Goal: Information Seeking & Learning: Learn about a topic

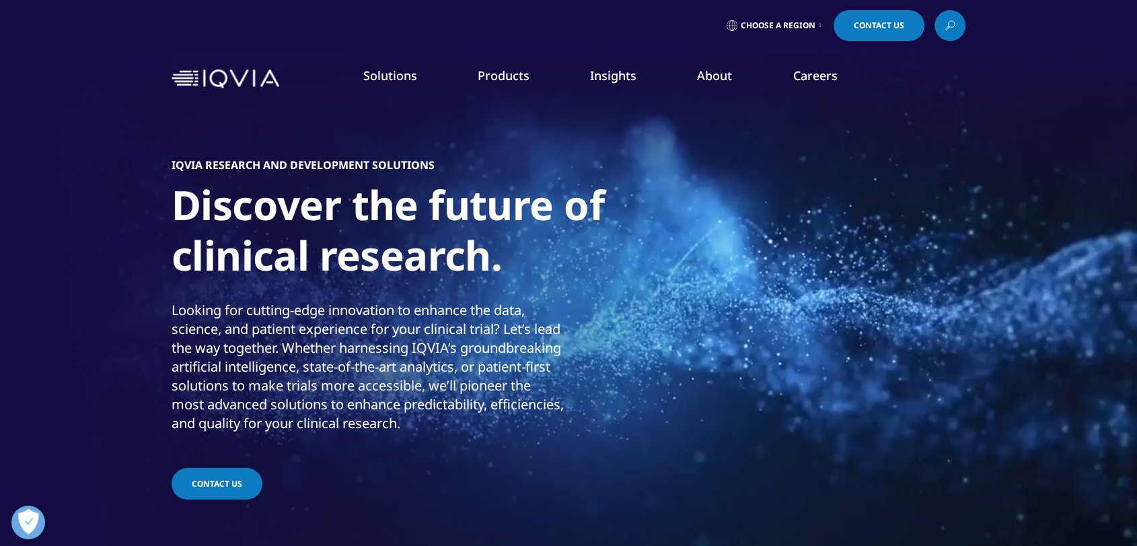
click at [520, 78] on link "Products" at bounding box center [504, 75] width 52 height 16
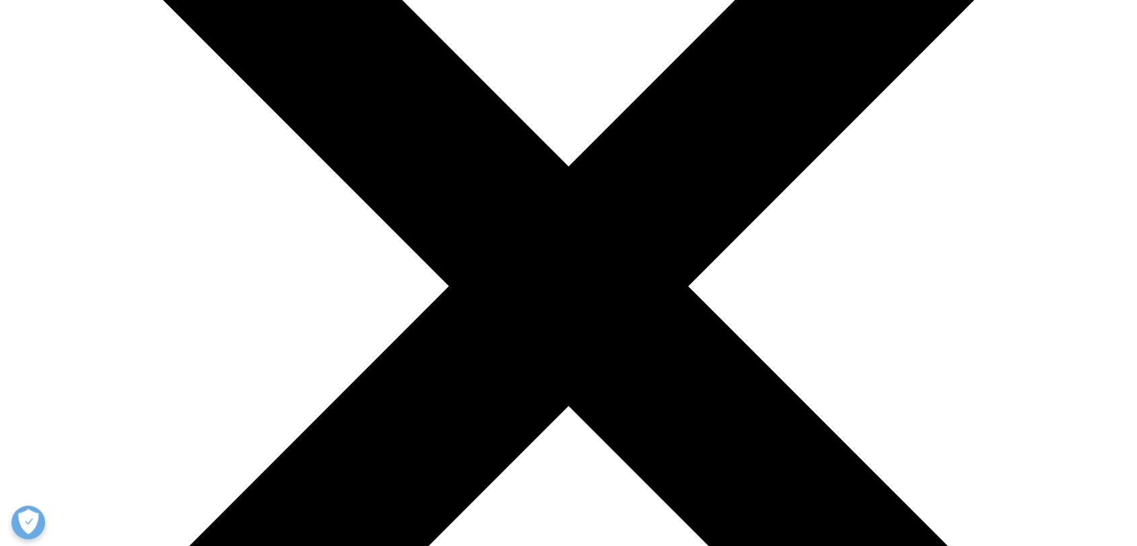
scroll to position [299, 0]
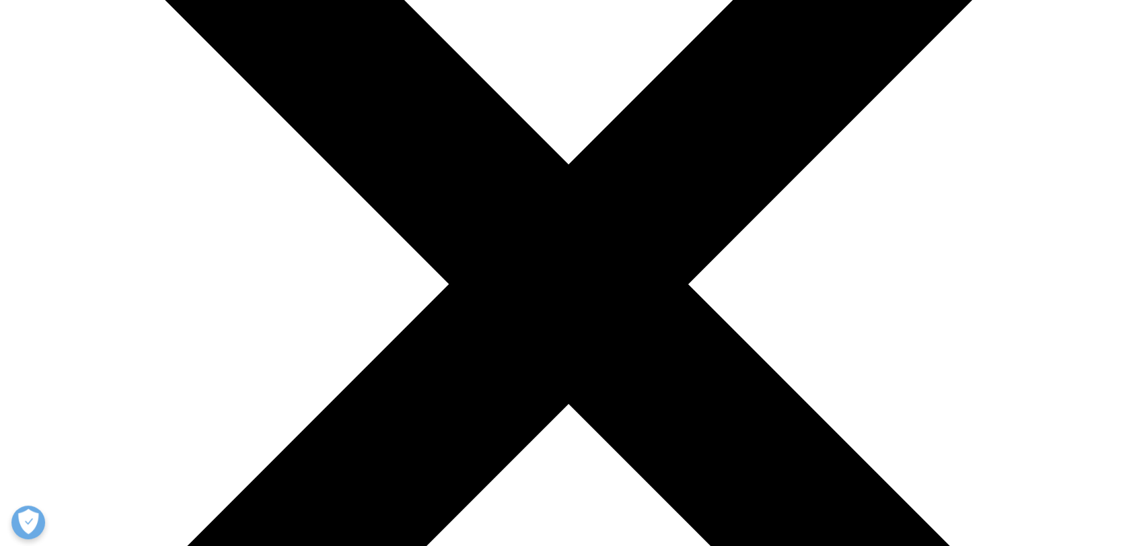
drag, startPoint x: 307, startPoint y: 297, endPoint x: 510, endPoint y: 394, distance: 225.3
copy p "В Україні наша компанія зарекомендувала себе як провідний постачальник послуг д…"
